Goal: Transaction & Acquisition: Book appointment/travel/reservation

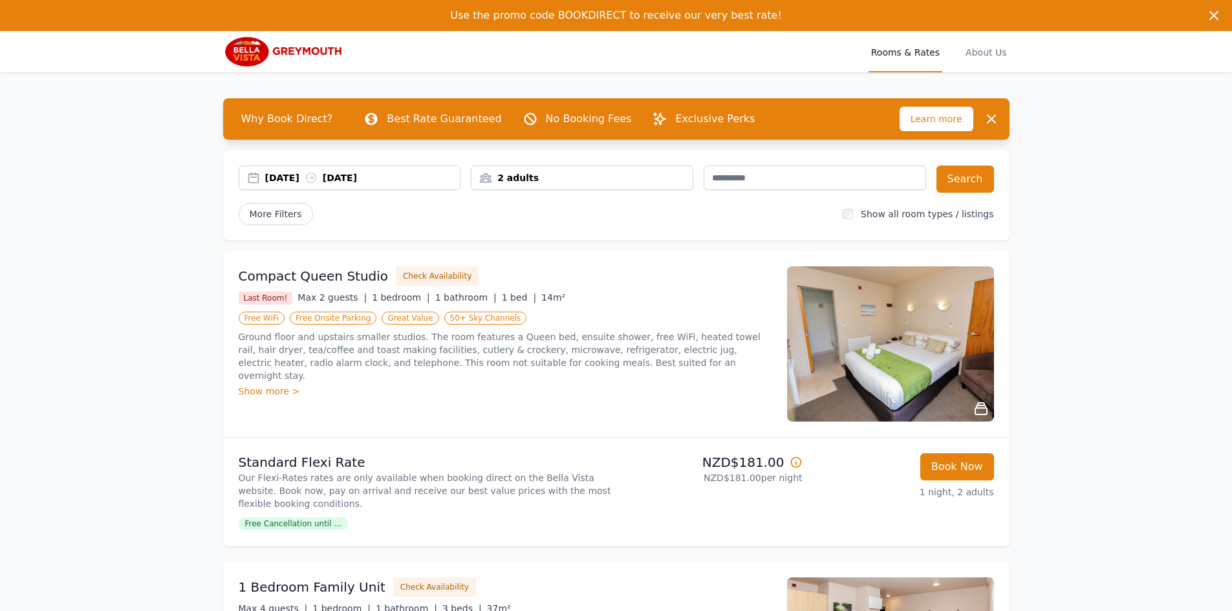
click at [254, 175] on div "[DATE] [DATE]" at bounding box center [349, 177] width 221 height 13
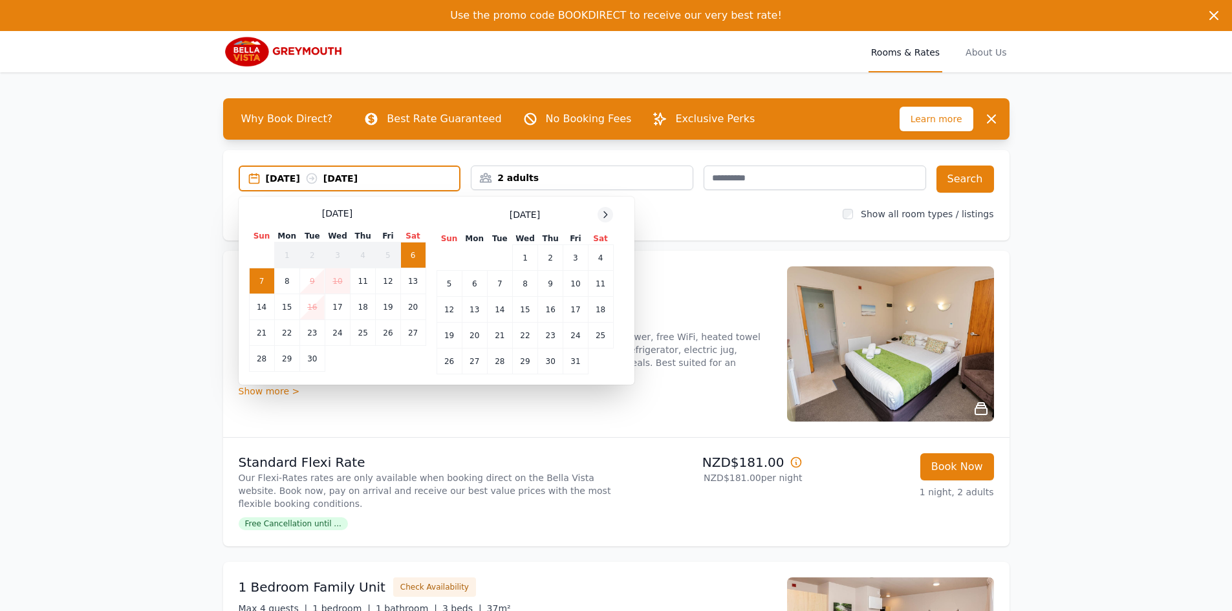
click at [606, 215] on icon at bounding box center [605, 214] width 10 height 10
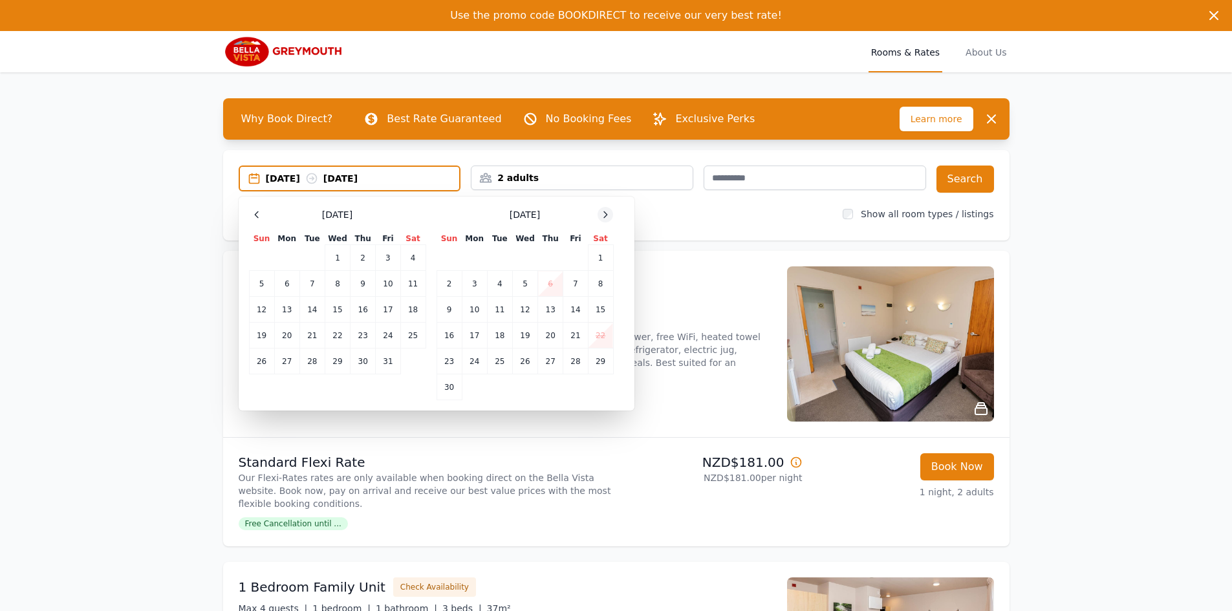
click at [606, 215] on icon at bounding box center [605, 214] width 10 height 10
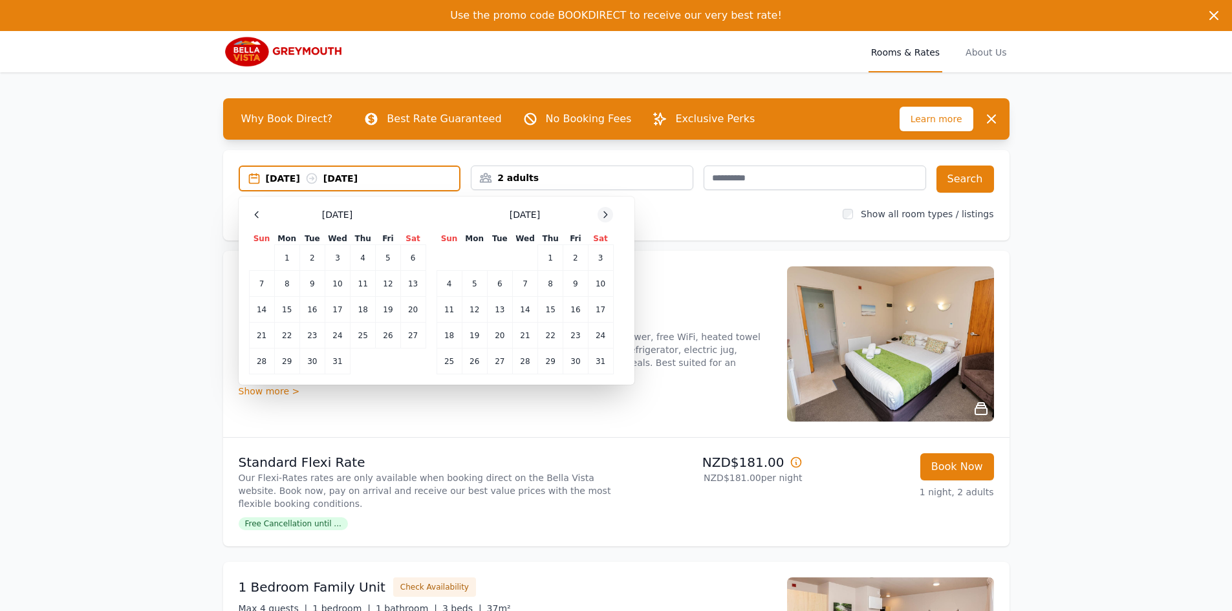
click at [605, 215] on icon at bounding box center [605, 214] width 10 height 10
click at [578, 339] on td "24" at bounding box center [575, 336] width 25 height 26
click at [444, 365] on td "26" at bounding box center [448, 362] width 25 height 26
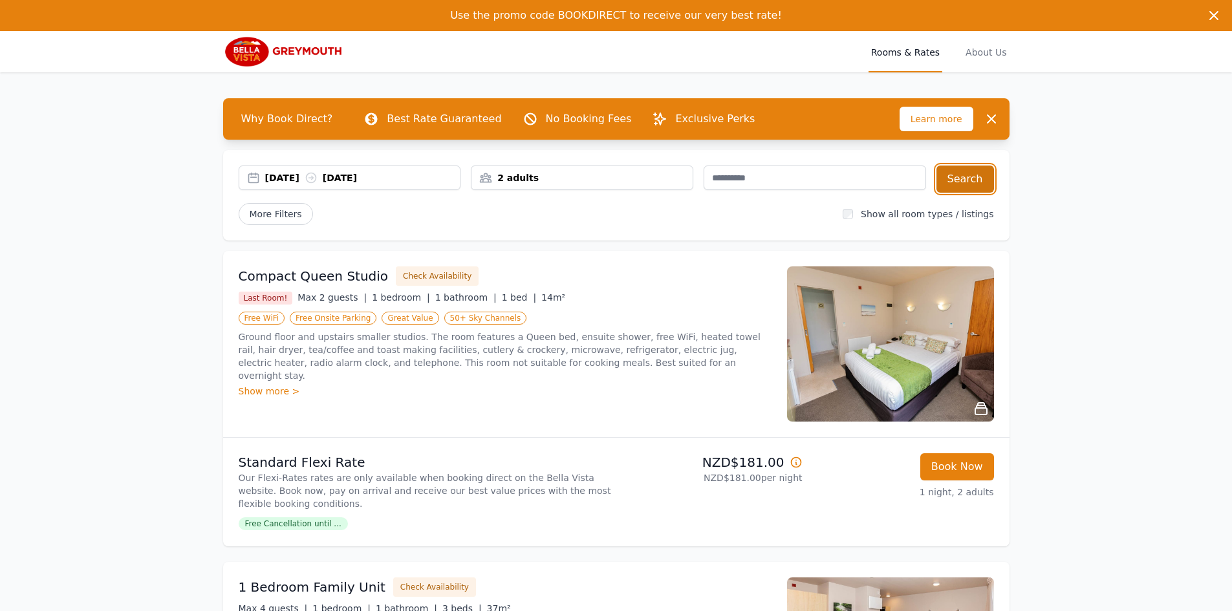
click at [967, 179] on button "Search" at bounding box center [965, 179] width 58 height 27
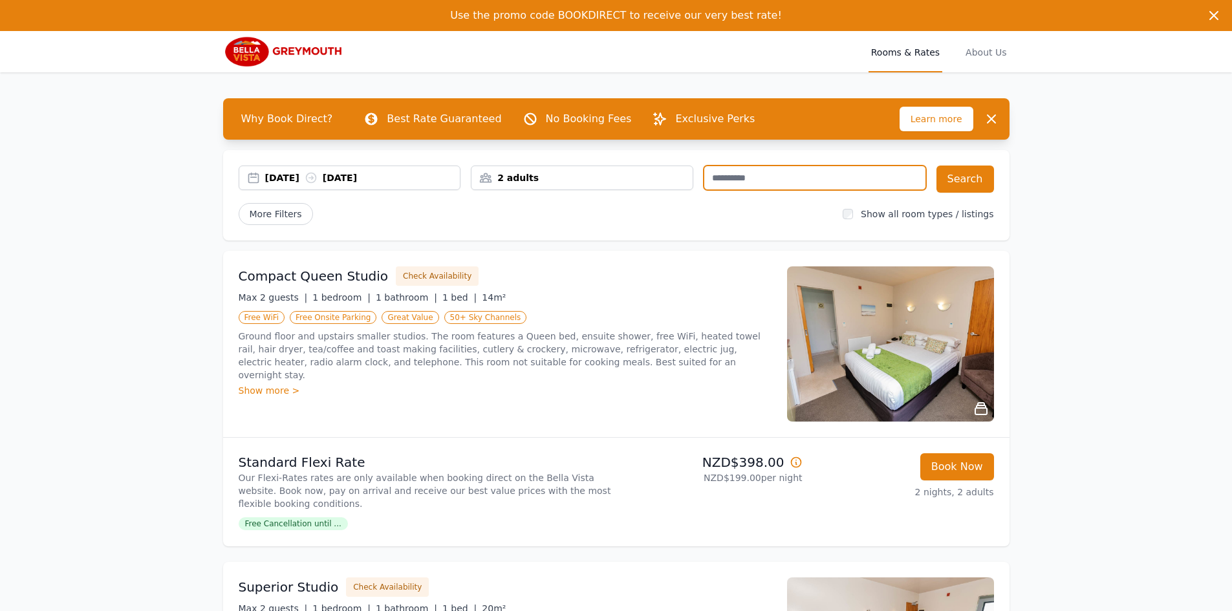
click at [757, 180] on input "text" at bounding box center [814, 178] width 222 height 25
type input "**********"
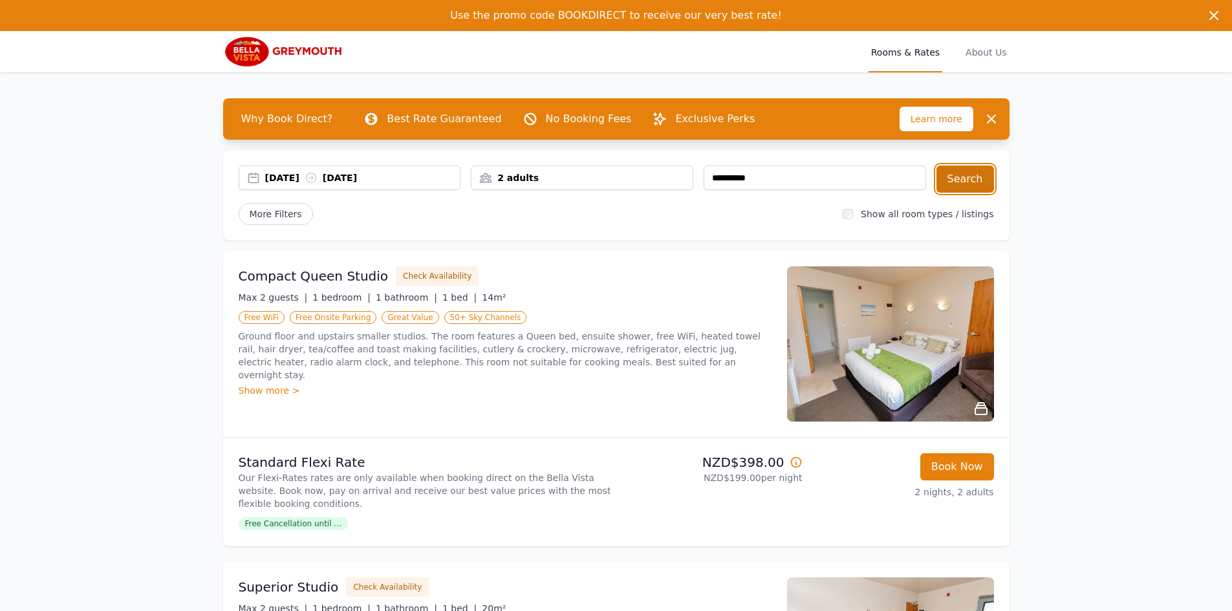
click at [972, 180] on button "Search" at bounding box center [965, 179] width 58 height 27
